Goal: Task Accomplishment & Management: Manage account settings

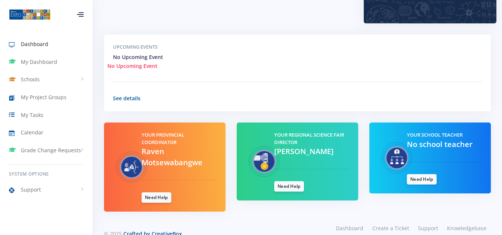
scroll to position [235, 0]
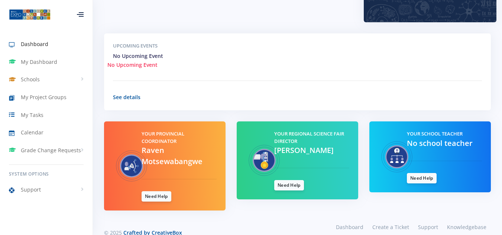
click at [50, 41] on link "Dashboard" at bounding box center [46, 44] width 92 height 17
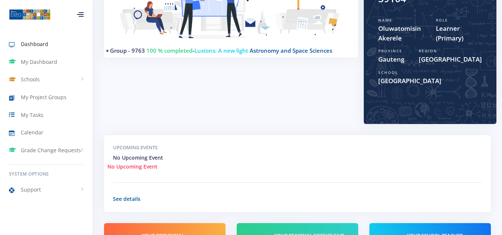
scroll to position [254, 0]
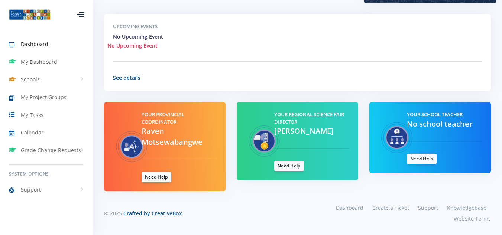
click at [33, 61] on span "My Dashboard" at bounding box center [39, 62] width 36 height 8
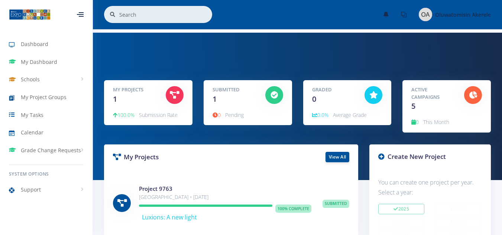
scroll to position [6, 6]
click at [477, 92] on div at bounding box center [473, 95] width 18 height 18
click at [419, 102] on div "Active Campaigns 5" at bounding box center [431, 99] width 53 height 26
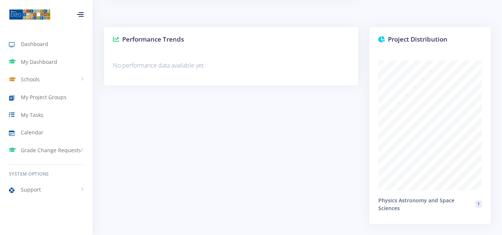
scroll to position [666, 0]
click at [58, 75] on link "Schools" at bounding box center [46, 79] width 92 height 17
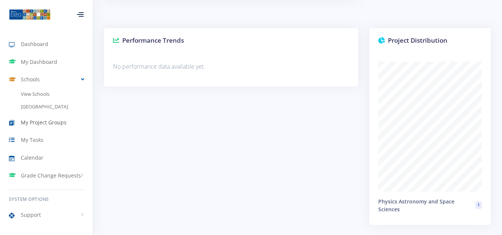
click at [52, 127] on link "My Project Groups" at bounding box center [46, 122] width 92 height 17
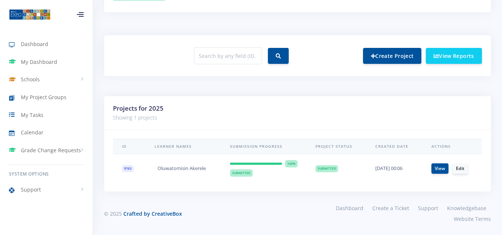
scroll to position [266, 0]
click at [436, 172] on link "View" at bounding box center [439, 168] width 17 height 10
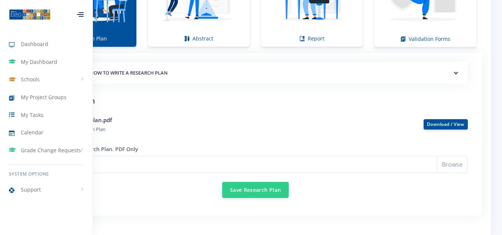
scroll to position [580, 0]
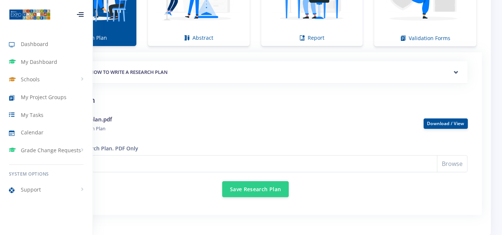
click at [140, 111] on li "Upload plan.pdf ● Research Plan" at bounding box center [255, 124] width 424 height 30
click at [82, 16] on icon at bounding box center [81, 16] width 5 height 1
click at [82, 16] on icon at bounding box center [80, 16] width 7 height 1
click at [82, 16] on icon at bounding box center [81, 16] width 5 height 1
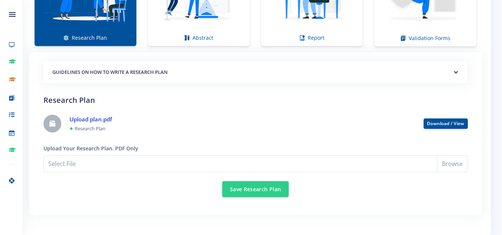
click at [92, 118] on link "Upload plan.pdf" at bounding box center [90, 118] width 42 height 7
